Goal: Task Accomplishment & Management: Complete application form

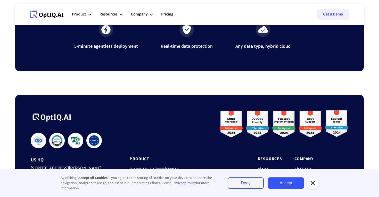
scroll to position [1737, 0]
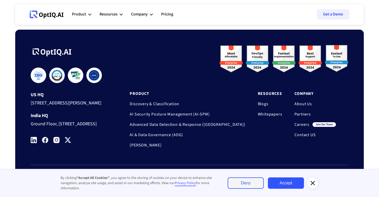
click at [300, 122] on link "Careers" at bounding box center [302, 124] width 15 height 5
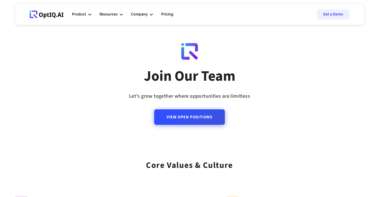
click at [192, 118] on link "View Open Positions" at bounding box center [189, 116] width 71 height 15
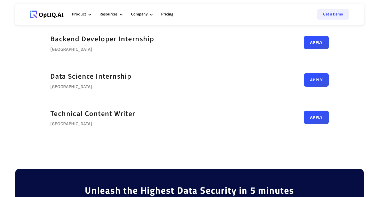
scroll to position [268, 0]
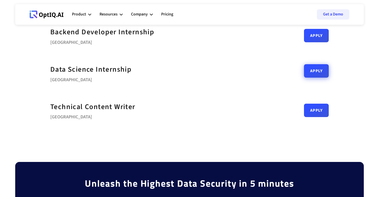
click at [314, 77] on link "Apply" at bounding box center [316, 70] width 25 height 13
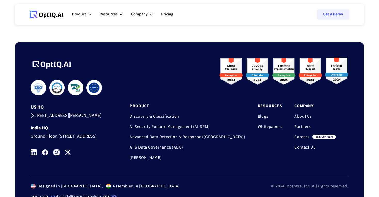
scroll to position [539, 0]
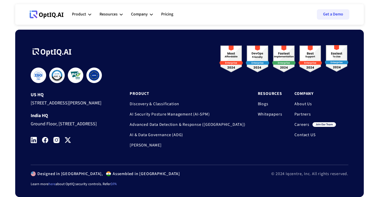
click at [34, 142] on img at bounding box center [34, 140] width 6 height 6
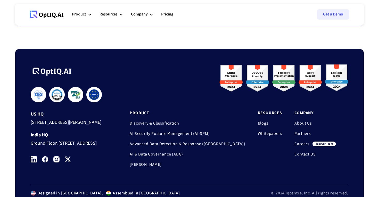
scroll to position [498, 0]
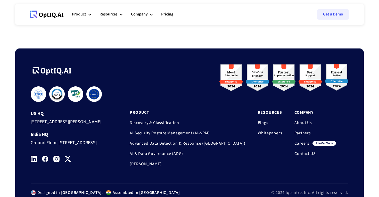
click at [303, 125] on link "About Us" at bounding box center [316, 122] width 42 height 5
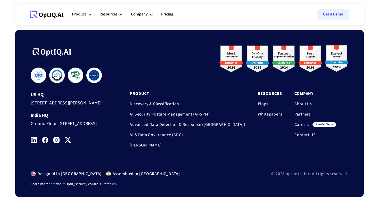
scroll to position [465, 0]
click at [297, 112] on link "Partners" at bounding box center [316, 114] width 42 height 5
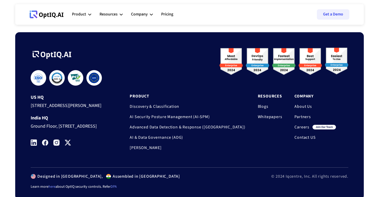
scroll to position [657, 0]
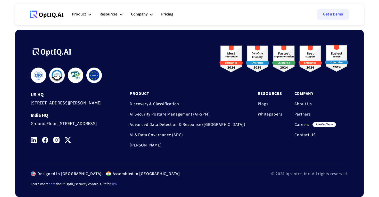
click at [309, 122] on link "Careers" at bounding box center [302, 124] width 15 height 5
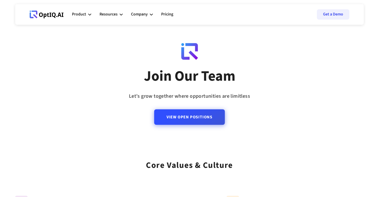
click at [209, 118] on link "View Open Positions" at bounding box center [189, 116] width 71 height 15
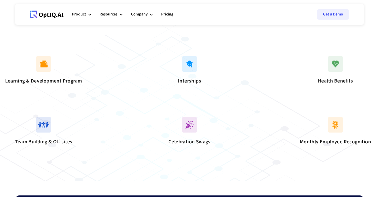
scroll to position [459, 0]
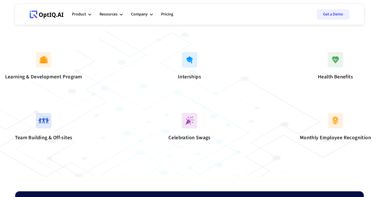
click at [194, 68] on img at bounding box center [189, 59] width 15 height 15
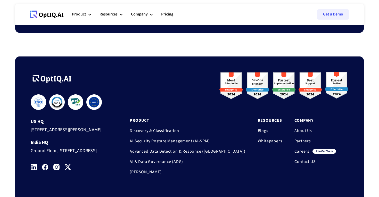
scroll to position [780, 0]
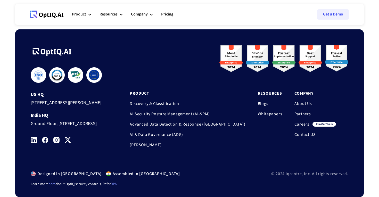
click at [305, 122] on link "Careers" at bounding box center [302, 124] width 15 height 5
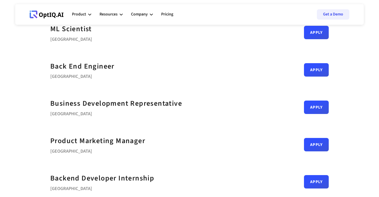
scroll to position [122, 0]
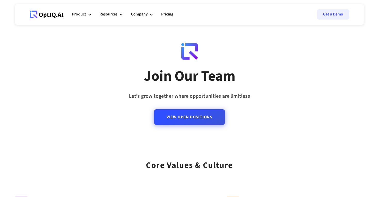
click at [210, 117] on link "View Open Positions" at bounding box center [189, 116] width 71 height 15
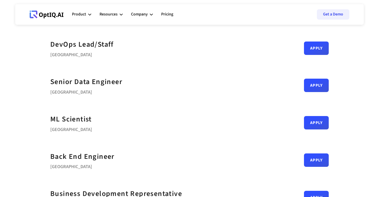
scroll to position [31, 0]
click at [320, 121] on link "Apply" at bounding box center [316, 120] width 25 height 13
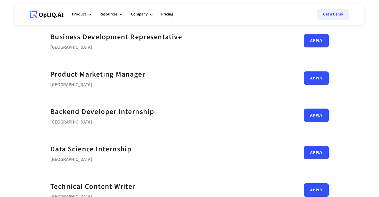
scroll to position [187, 0]
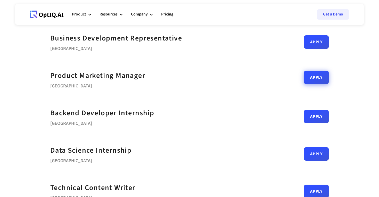
click at [323, 79] on link "Apply" at bounding box center [316, 77] width 25 height 13
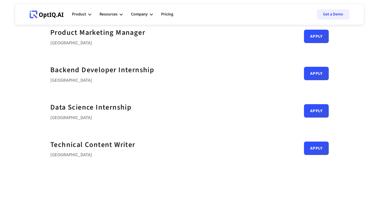
scroll to position [229, 0]
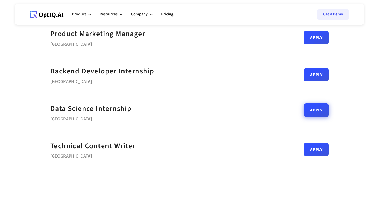
click at [317, 111] on link "Apply" at bounding box center [316, 109] width 25 height 13
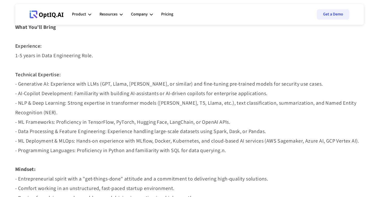
scroll to position [241, 0]
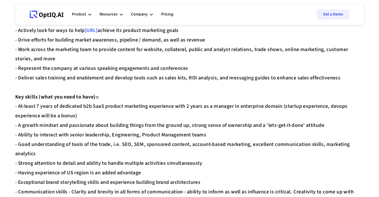
scroll to position [400, 0]
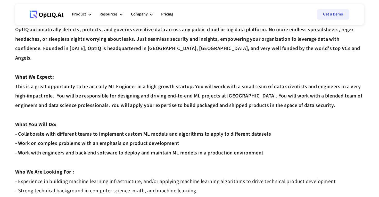
scroll to position [30, 0]
